Goal: Task Accomplishment & Management: Manage account settings

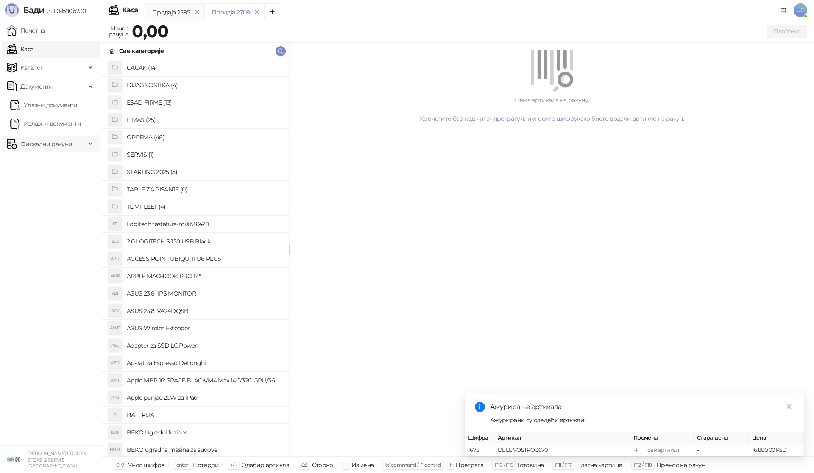
click at [63, 142] on span "Фискални рачуни" at bounding box center [46, 144] width 52 height 17
click at [48, 179] on link "По данима" at bounding box center [32, 181] width 45 height 17
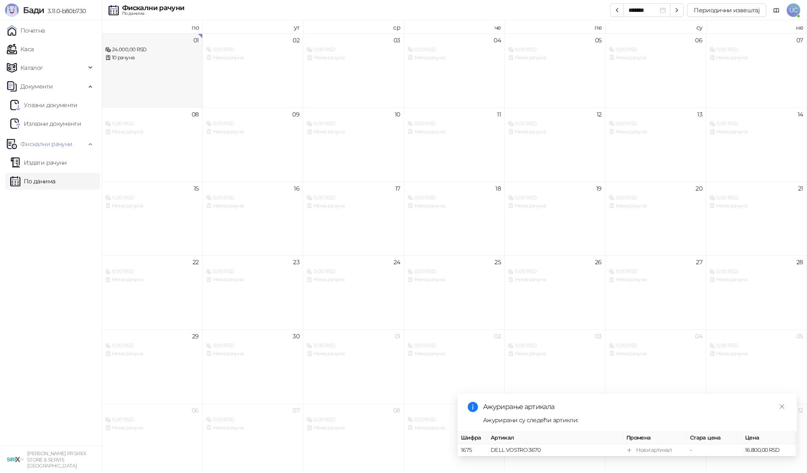
click at [173, 77] on div "01 24.000,00 RSD 10 рачуна" at bounding box center [152, 70] width 101 height 74
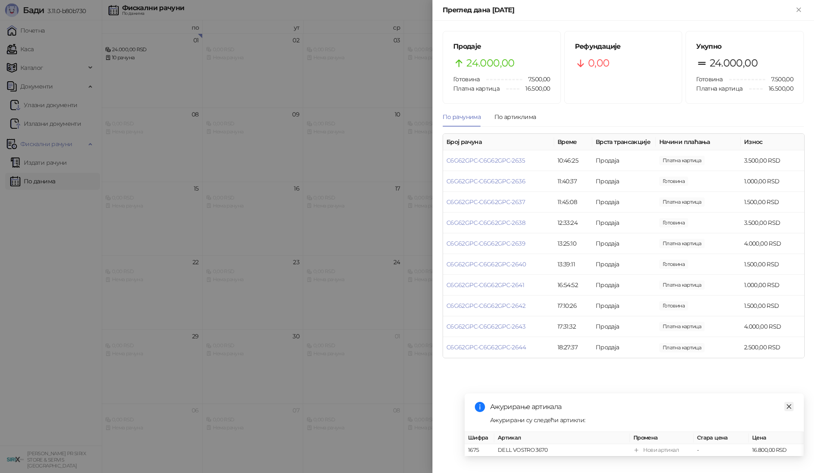
click at [787, 404] on icon "close" at bounding box center [789, 407] width 6 height 6
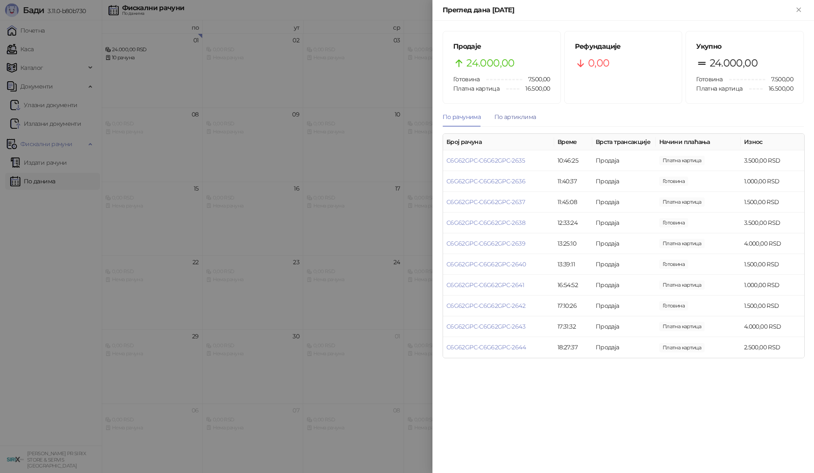
click at [524, 117] on div "По артиклима" at bounding box center [515, 116] width 42 height 9
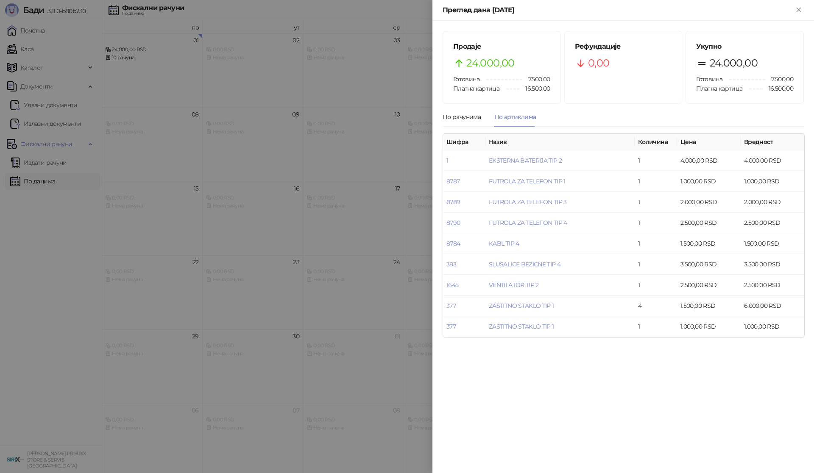
click at [62, 296] on div at bounding box center [407, 236] width 814 height 473
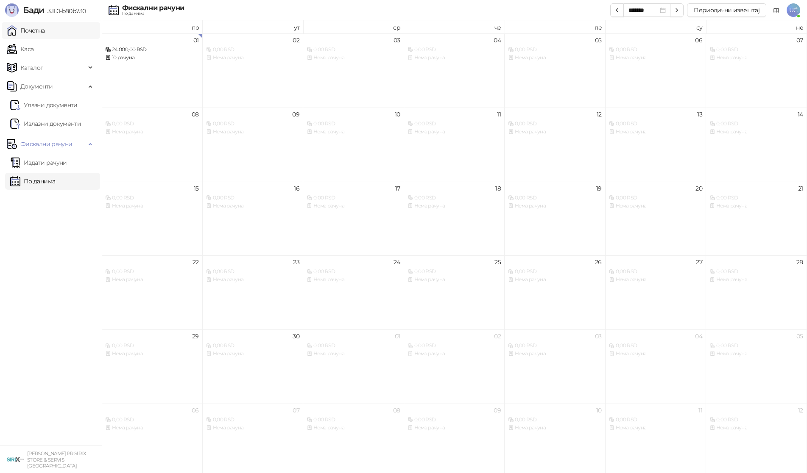
click at [45, 25] on link "Почетна" at bounding box center [26, 30] width 38 height 17
